Goal: Browse casually

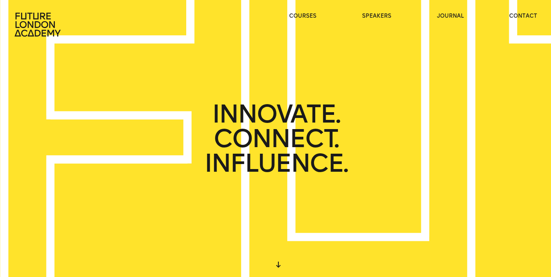
click at [339, 99] on div "INNOVATE. CONNECT. INFLUENCE." at bounding box center [275, 138] width 551 height 277
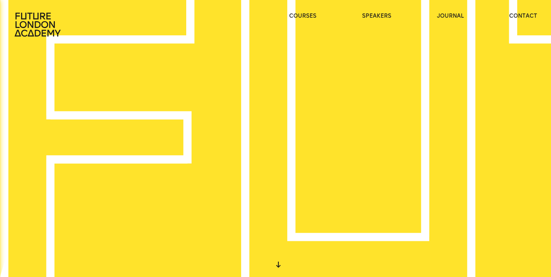
click at [309, 151] on div "START DESIGNING YOUR FUTURE TODAY" at bounding box center [275, 138] width 250 height 49
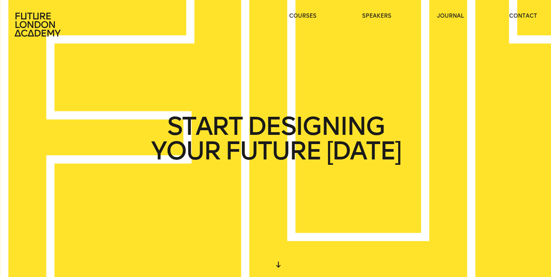
click at [309, 151] on span "FUTURE" at bounding box center [273, 151] width 96 height 25
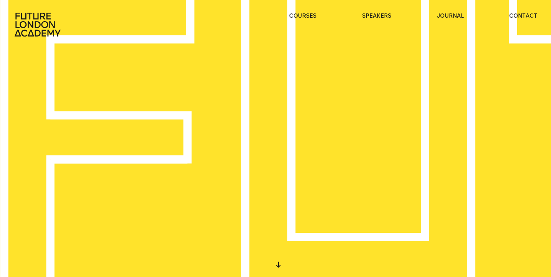
click at [294, 136] on div "WE CREATE LEARNING EXPERIENCES" at bounding box center [275, 138] width 551 height 277
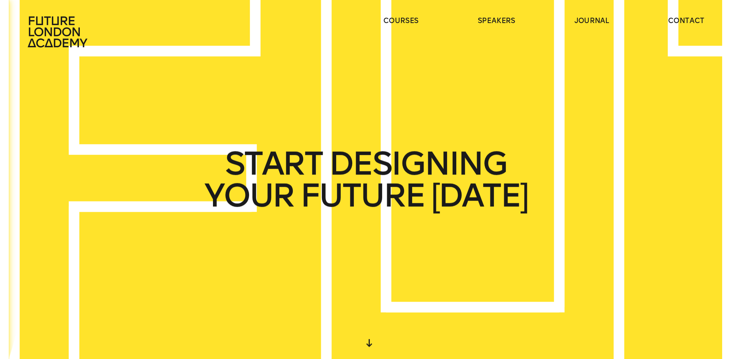
scroll to position [94, 0]
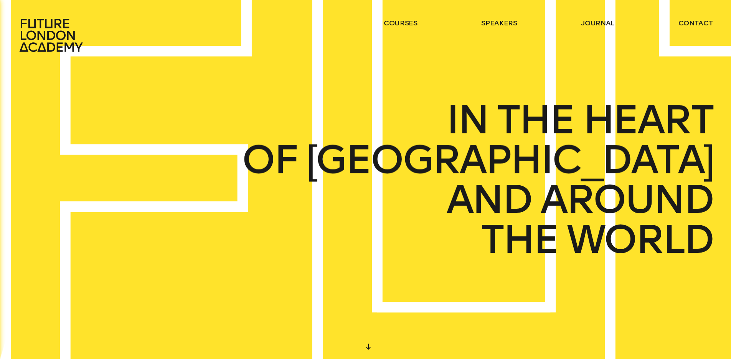
scroll to position [94, 0]
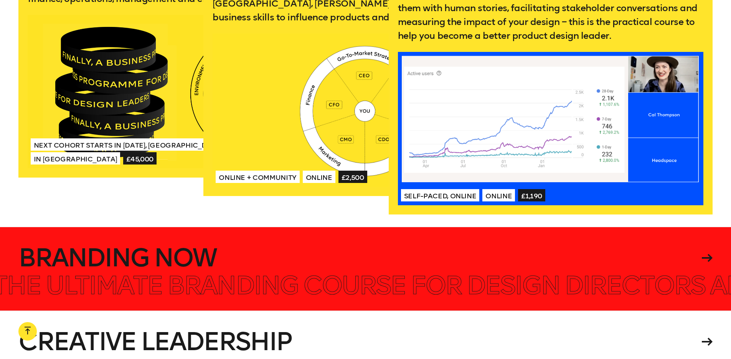
scroll to position [1650, 0]
